Goal: Check status: Check status

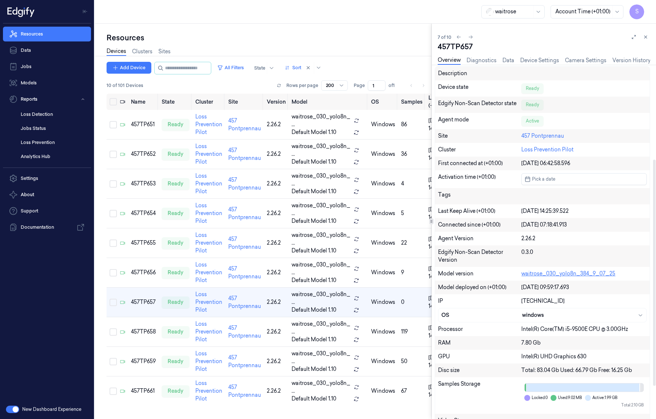
scroll to position [148, 0]
click at [167, 52] on link "Sites" at bounding box center [164, 51] width 12 height 9
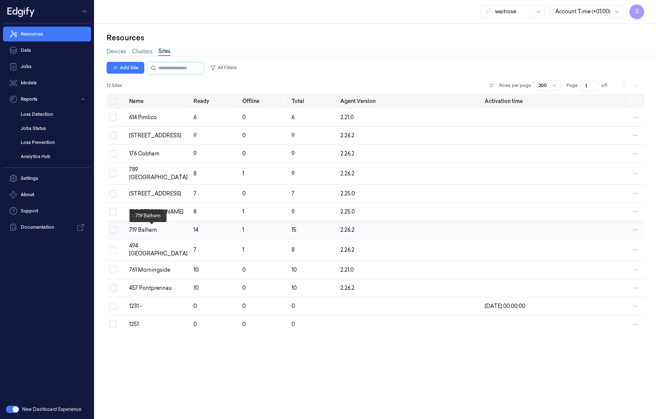
click at [148, 230] on div "719 Balham" at bounding box center [158, 230] width 58 height 8
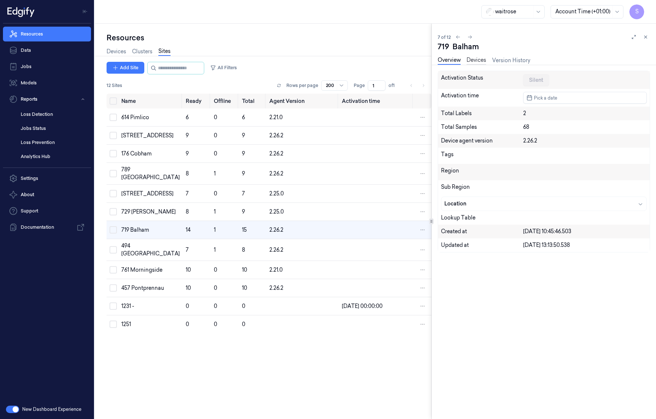
click at [474, 57] on link "Devices" at bounding box center [477, 60] width 20 height 9
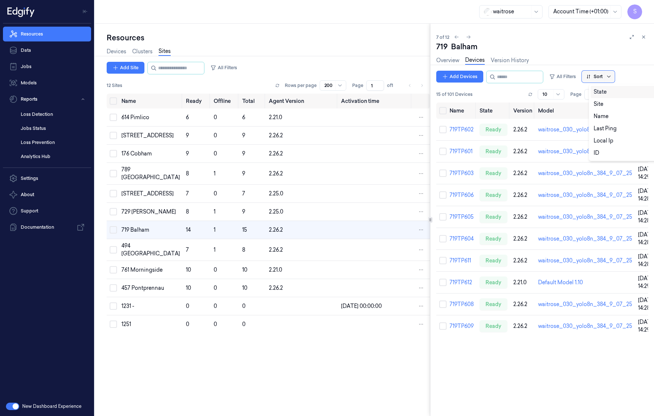
click at [611, 78] on icon at bounding box center [608, 77] width 6 height 6
click at [603, 107] on div "Site" at bounding box center [625, 104] width 64 height 8
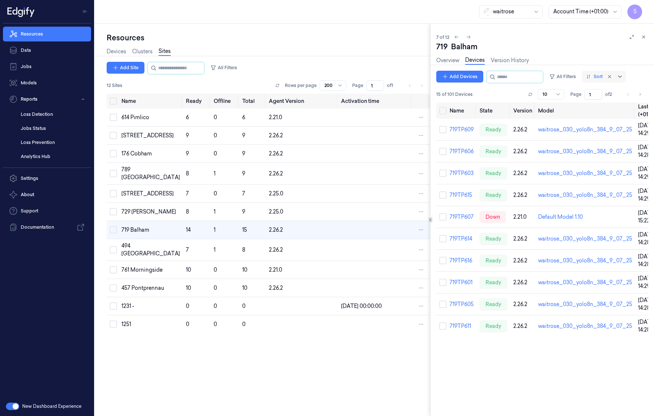
click at [624, 77] on div at bounding box center [614, 77] width 20 height 12
click at [607, 117] on div "Name" at bounding box center [625, 117] width 64 height 8
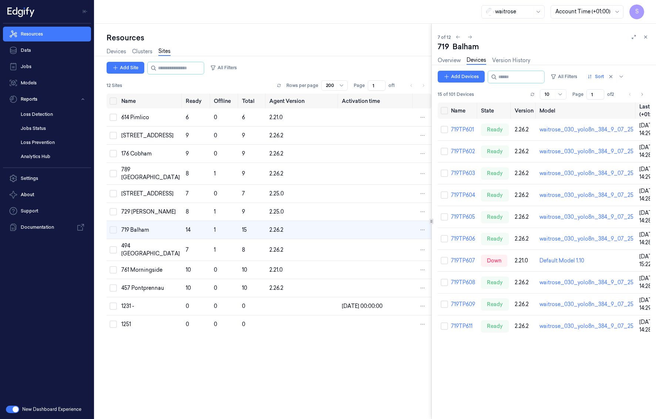
click at [167, 53] on link "Sites" at bounding box center [164, 51] width 12 height 9
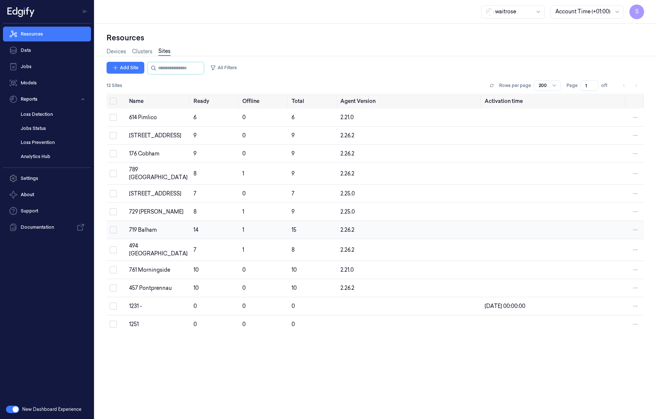
click at [138, 228] on div "719 Balham" at bounding box center [158, 230] width 58 height 8
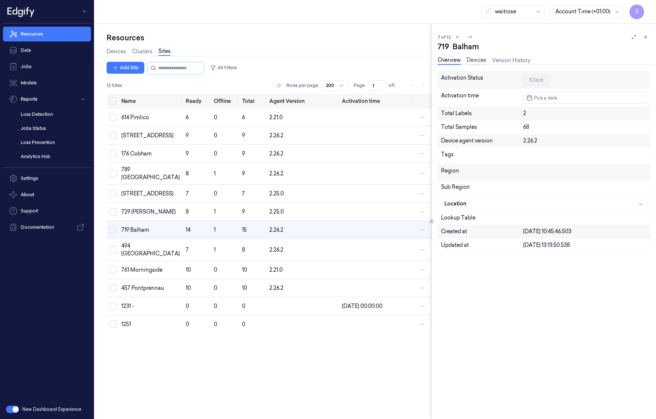
click at [482, 61] on link "Devices" at bounding box center [477, 60] width 20 height 9
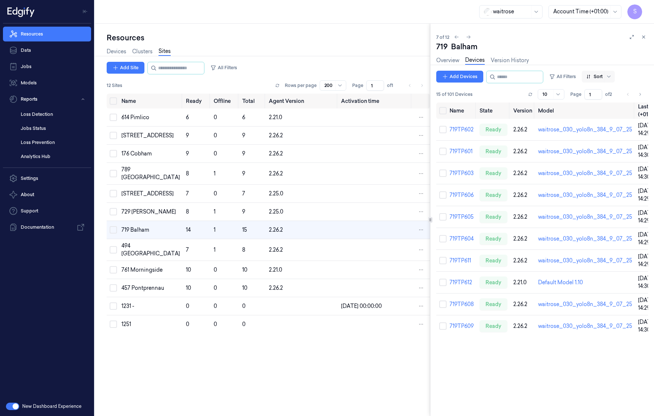
click at [612, 74] on div at bounding box center [608, 77] width 9 height 12
click at [597, 114] on div "Name" at bounding box center [600, 117] width 15 height 8
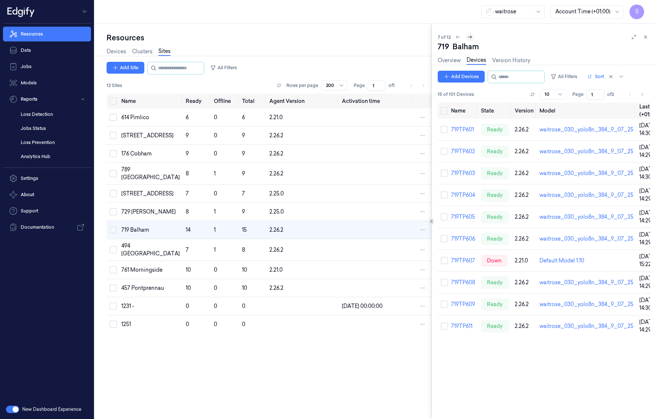
click at [471, 37] on icon at bounding box center [469, 36] width 5 height 5
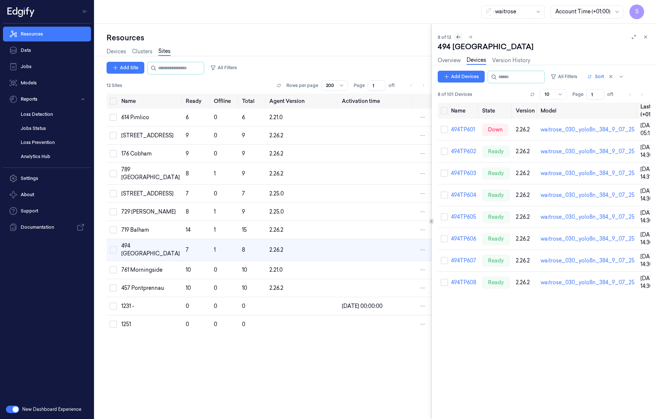
click at [457, 38] on icon at bounding box center [458, 36] width 5 height 5
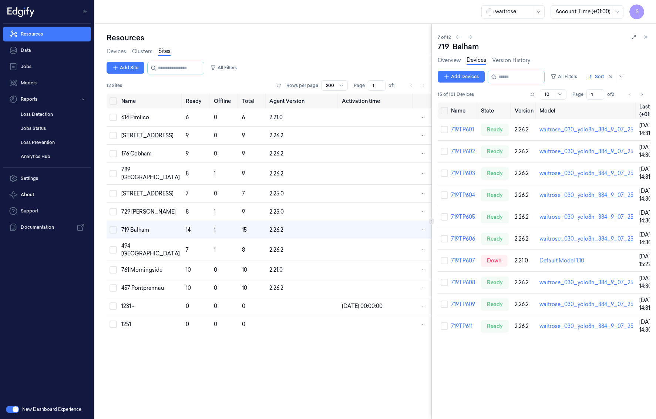
click at [642, 95] on icon "Go to next page" at bounding box center [642, 94] width 4 height 6
type input "2"
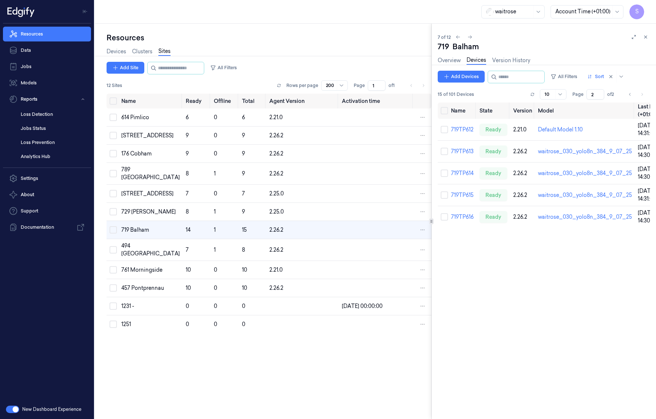
click at [483, 309] on div "Name State Version Model Last Ping (+01:00) 719TP612 ready 2.21.0 Default Model…" at bounding box center [544, 258] width 212 height 310
click at [458, 175] on link "719TP614" at bounding box center [462, 173] width 23 height 7
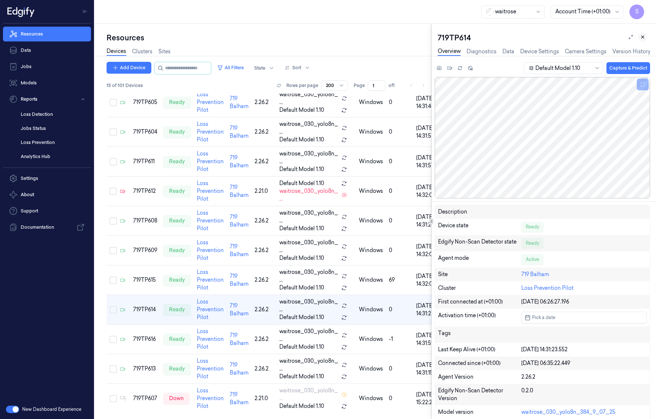
click at [643, 37] on icon at bounding box center [642, 36] width 5 height 5
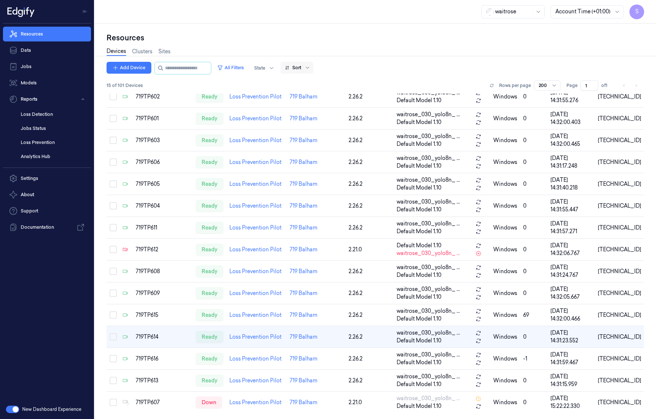
click at [312, 65] on div at bounding box center [308, 68] width 7 height 6
click at [302, 110] on div "Name" at bounding box center [299, 108] width 15 height 8
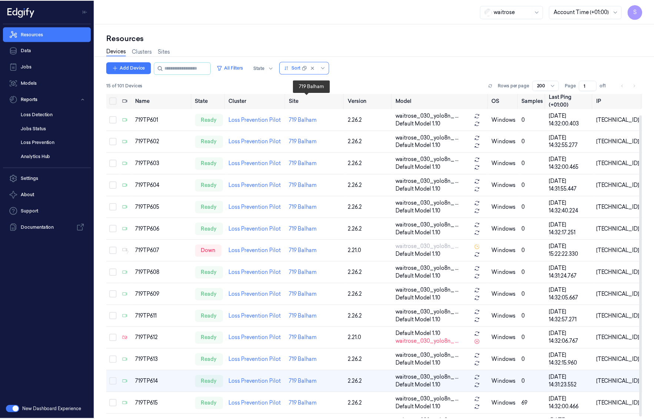
scroll to position [24, 0]
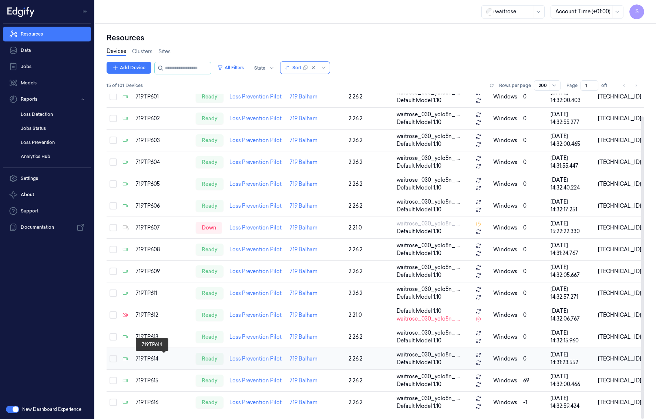
click at [146, 359] on div "719TP614" at bounding box center [163, 359] width 54 height 8
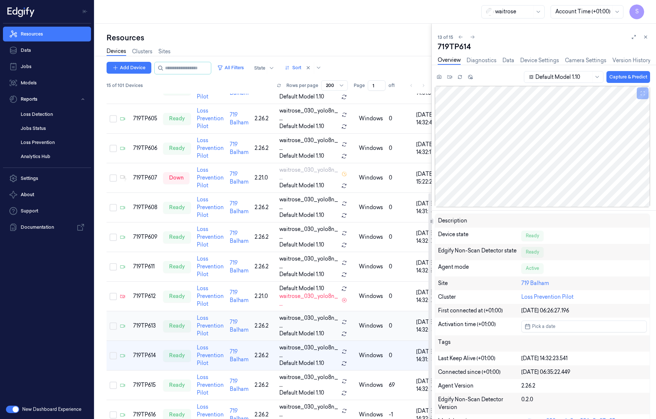
scroll to position [144, 0]
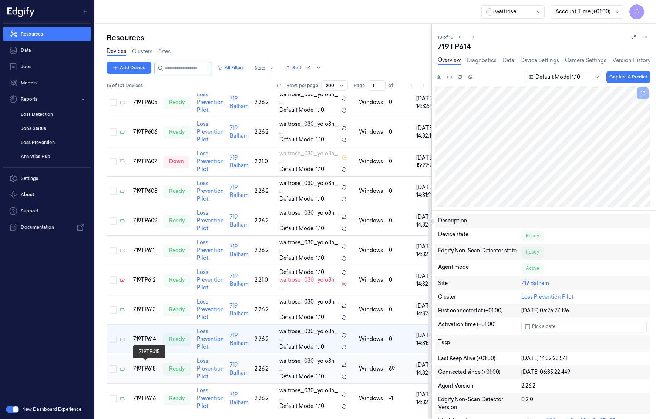
click at [140, 365] on div "719TP615" at bounding box center [145, 369] width 24 height 8
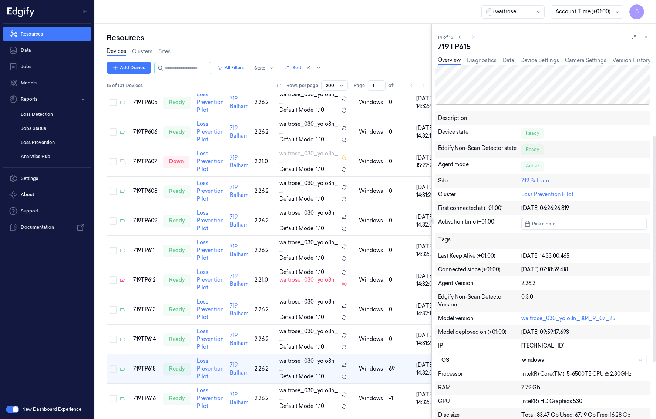
scroll to position [148, 0]
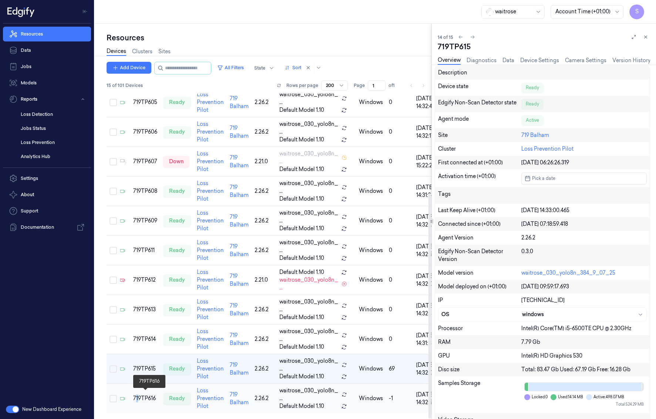
click at [137, 395] on div "719TP616" at bounding box center [145, 398] width 24 height 8
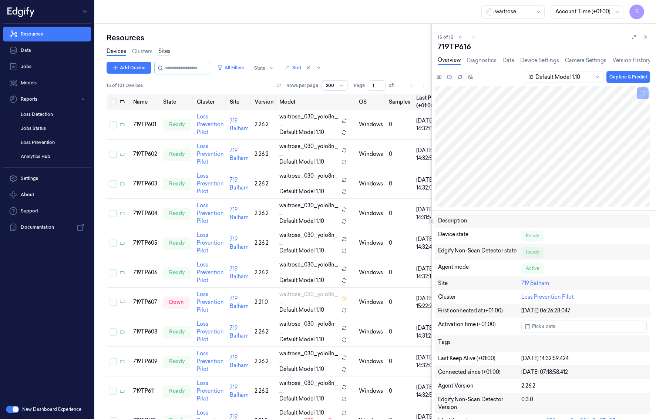
click at [163, 50] on link "Sites" at bounding box center [164, 51] width 12 height 9
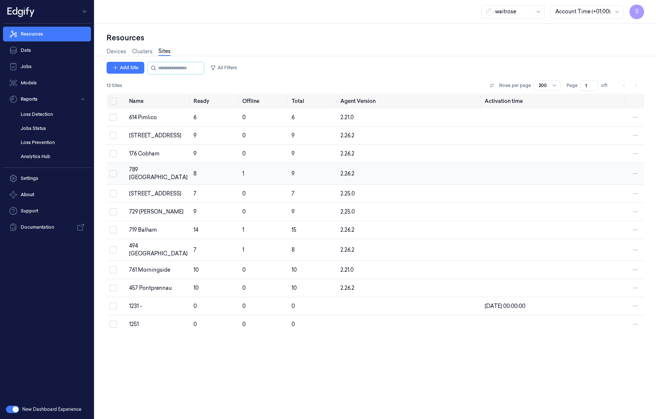
click at [140, 163] on td "789 [GEOGRAPHIC_DATA]" at bounding box center [158, 174] width 64 height 22
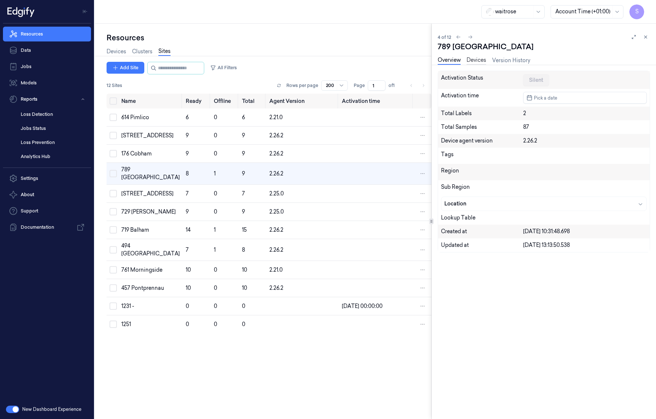
click at [475, 59] on link "Devices" at bounding box center [477, 60] width 20 height 9
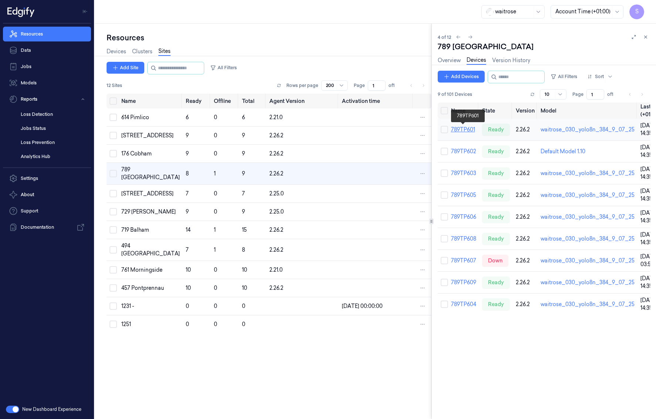
click at [461, 131] on link "789TP601" at bounding box center [463, 129] width 24 height 7
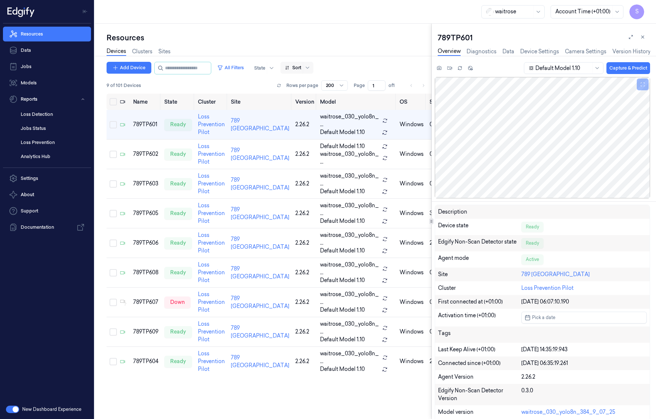
click at [311, 66] on div at bounding box center [307, 68] width 9 height 12
click at [303, 108] on div "Name" at bounding box center [299, 108] width 15 height 8
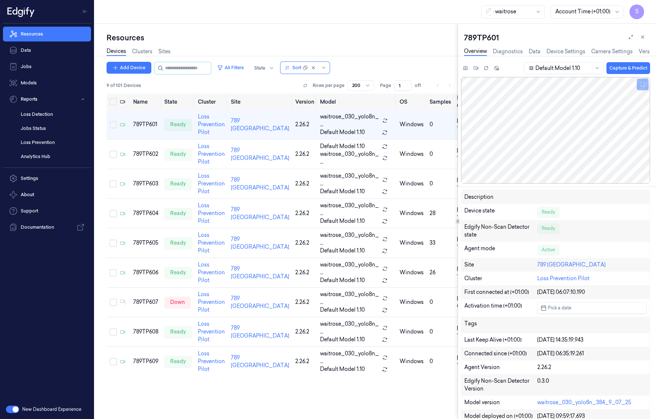
click at [458, 217] on div at bounding box center [458, 221] width 0 height 395
click at [146, 332] on div "789TP608" at bounding box center [145, 332] width 25 height 8
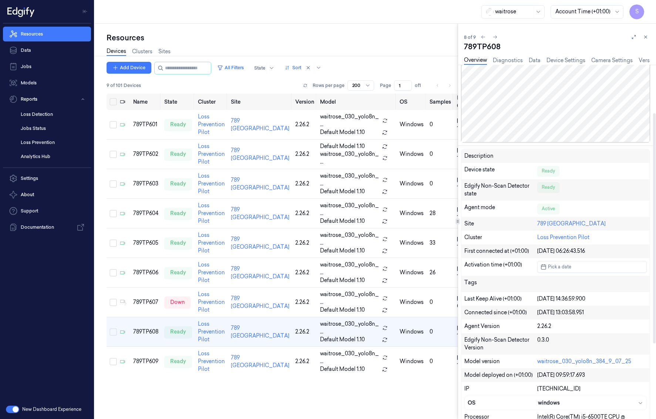
scroll to position [74, 0]
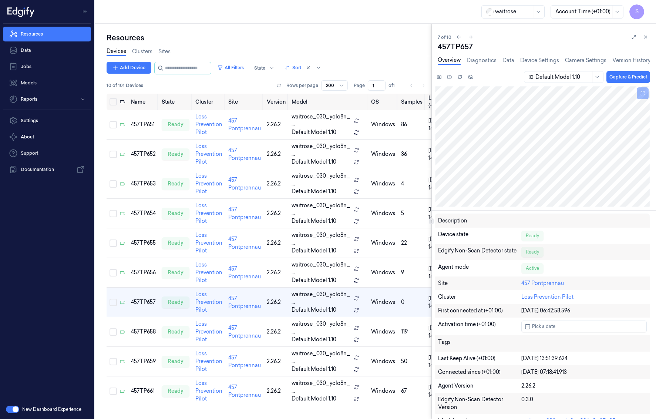
click at [9, 410] on button "button" at bounding box center [12, 409] width 13 height 7
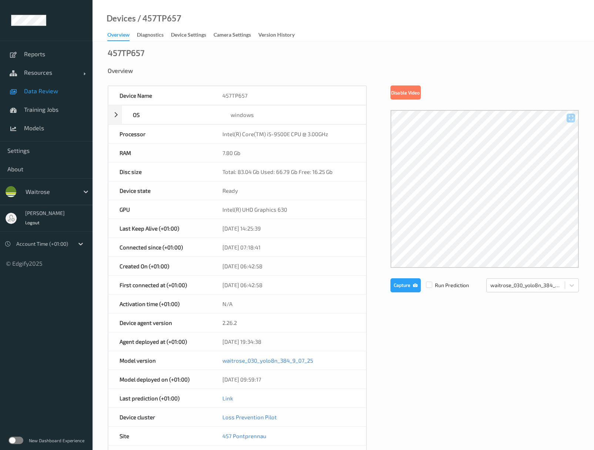
click at [44, 90] on span "Data Review" at bounding box center [54, 90] width 61 height 7
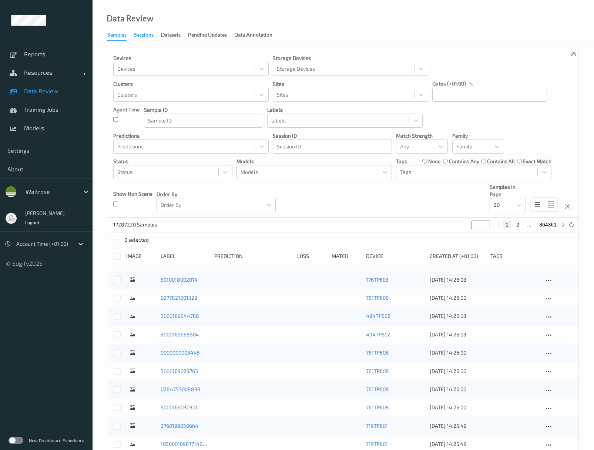
click at [145, 38] on div "Sessions" at bounding box center [144, 35] width 20 height 9
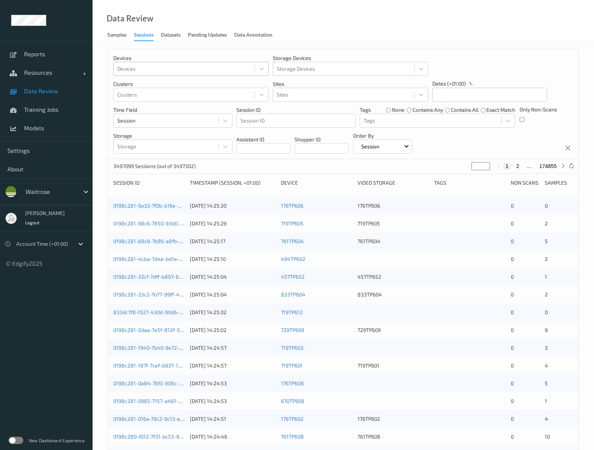
click at [166, 70] on div at bounding box center [184, 68] width 134 height 9
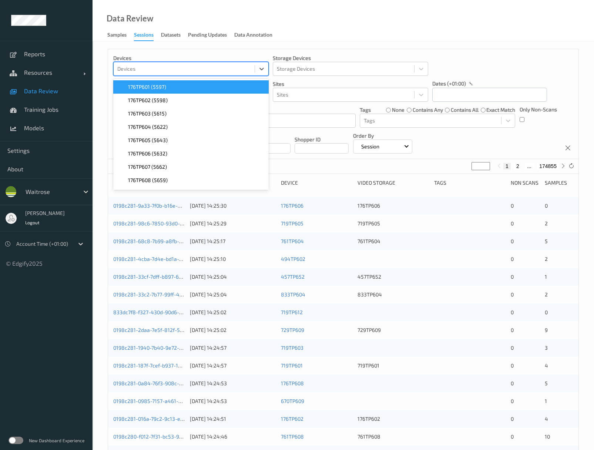
type input "5"
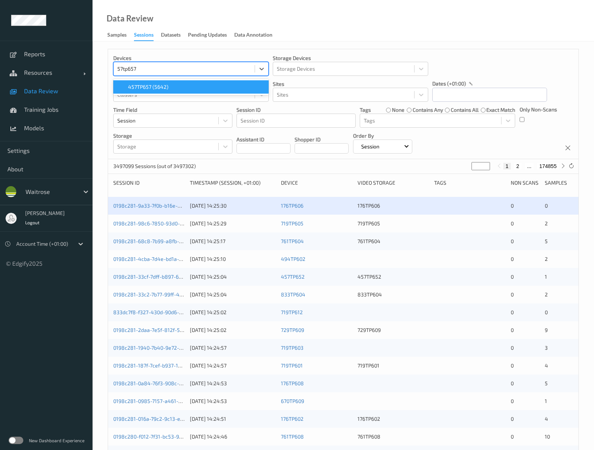
type input "457tp657"
click at [139, 88] on span "457TP657 (5642)" at bounding box center [148, 86] width 40 height 7
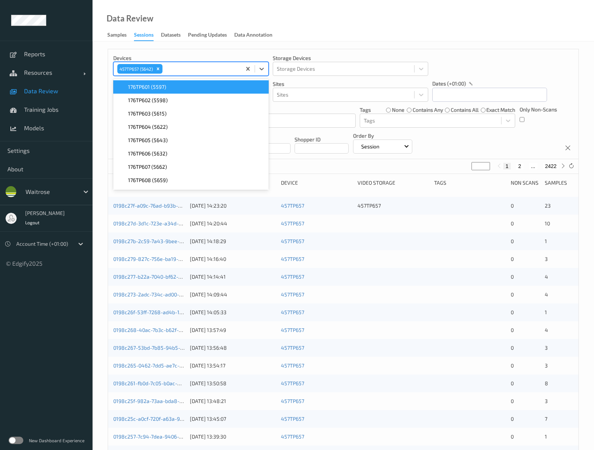
drag, startPoint x: 341, startPoint y: 11, endPoint x: 319, endPoint y: 50, distance: 44.6
click at [341, 12] on div "Data Review Samples Sessions Datasets Pending Updates Data Annotation" at bounding box center [343, 20] width 501 height 41
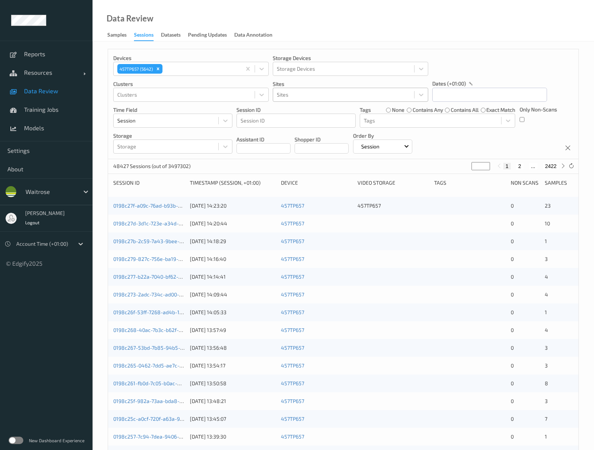
click at [300, 94] on div at bounding box center [344, 94] width 134 height 9
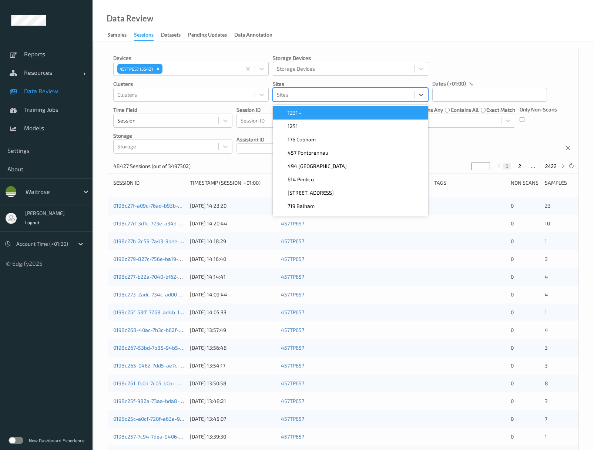
click at [309, 66] on div at bounding box center [344, 68] width 134 height 9
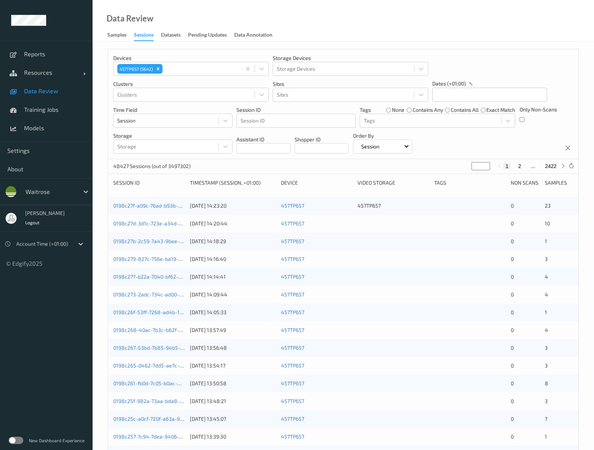
click at [395, 26] on div "Data Review Samples Sessions Datasets Pending Updates Data Annotation" at bounding box center [343, 20] width 501 height 41
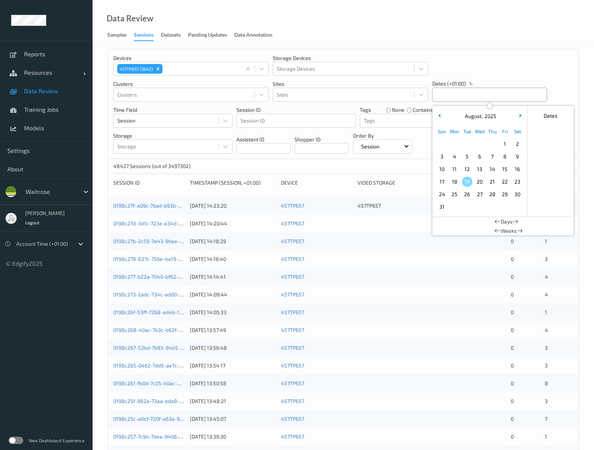
click at [457, 88] on input "text" at bounding box center [489, 95] width 115 height 14
click at [465, 181] on span "19" at bounding box center [467, 182] width 10 height 10
type input "19/08/2025 00:00 -> 19/08/2025 23:59"
click at [477, 41] on div "Devices 457TP657 (5642) Storage Devices Storage Devices Clusters Clusters Sites…" at bounding box center [343, 311] width 501 height 541
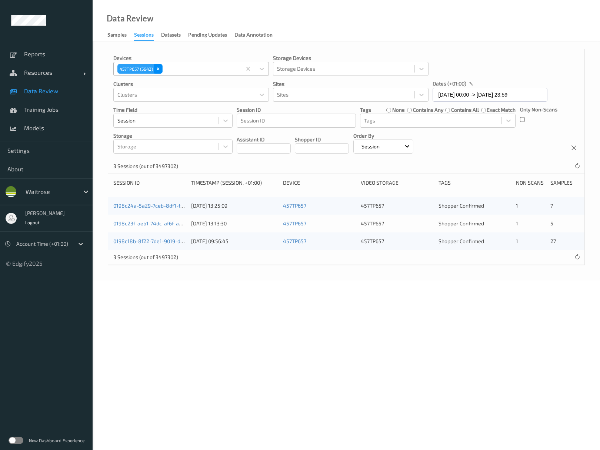
click at [157, 68] on icon "Remove 457TP657 (5642)" at bounding box center [157, 68] width 5 height 5
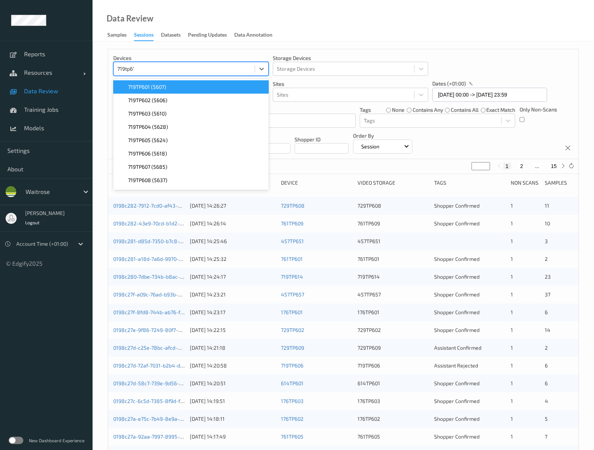
type input "719tp615"
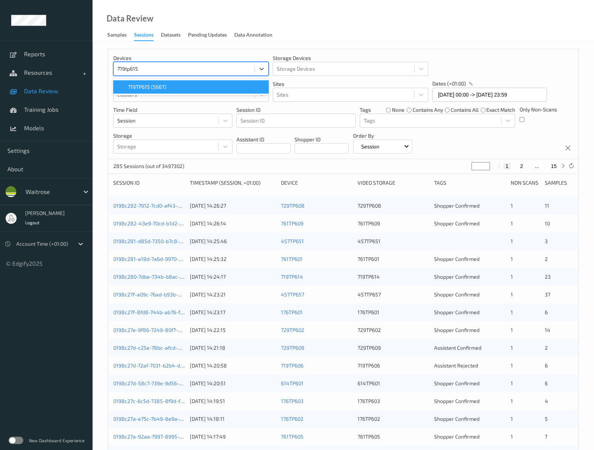
click at [160, 87] on span "719TP615 (5667)" at bounding box center [147, 86] width 38 height 7
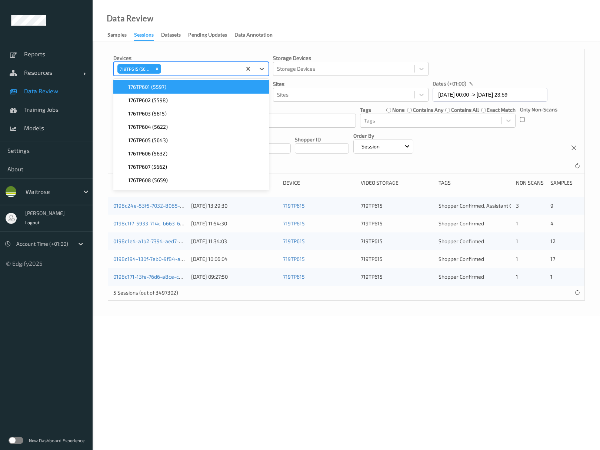
click at [328, 31] on div "Data Review Samples Sessions Datasets Pending Updates Data Annotation" at bounding box center [346, 20] width 507 height 41
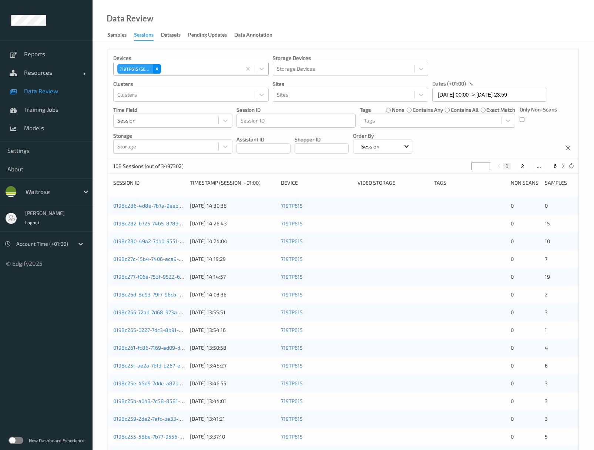
click at [156, 67] on icon "Remove 719TP615 (5667)" at bounding box center [156, 68] width 5 height 5
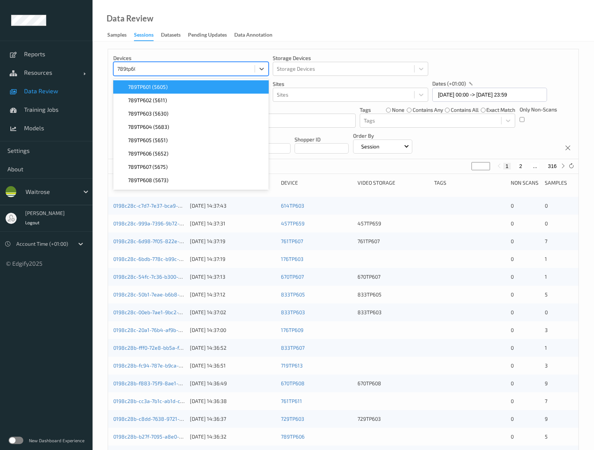
type input "789tp608"
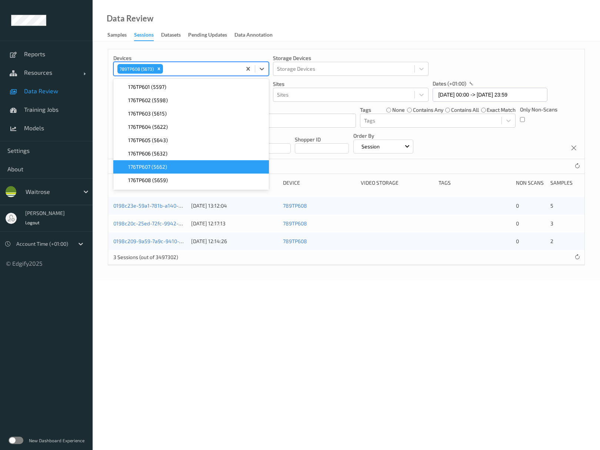
click at [279, 326] on body "Reports Resources Devices Clusters Sites Data Review Training Jobs Models Setti…" at bounding box center [300, 225] width 600 height 450
